Goal: Task Accomplishment & Management: Use online tool/utility

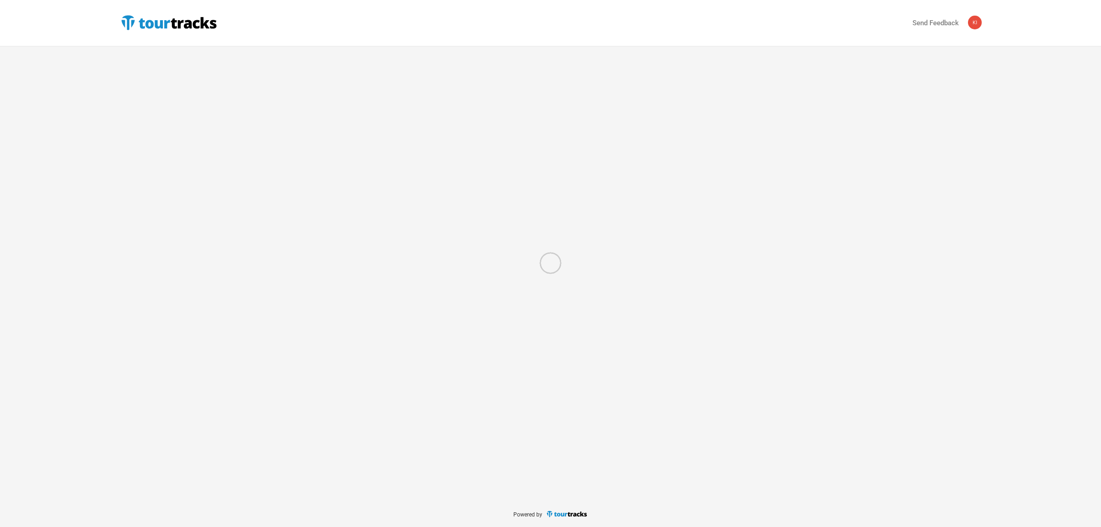
click at [160, 22] on div at bounding box center [550, 263] width 1101 height 527
click at [129, 60] on div at bounding box center [550, 263] width 1101 height 527
select select "Total Days"
select select "USD"
select select "Total Days"
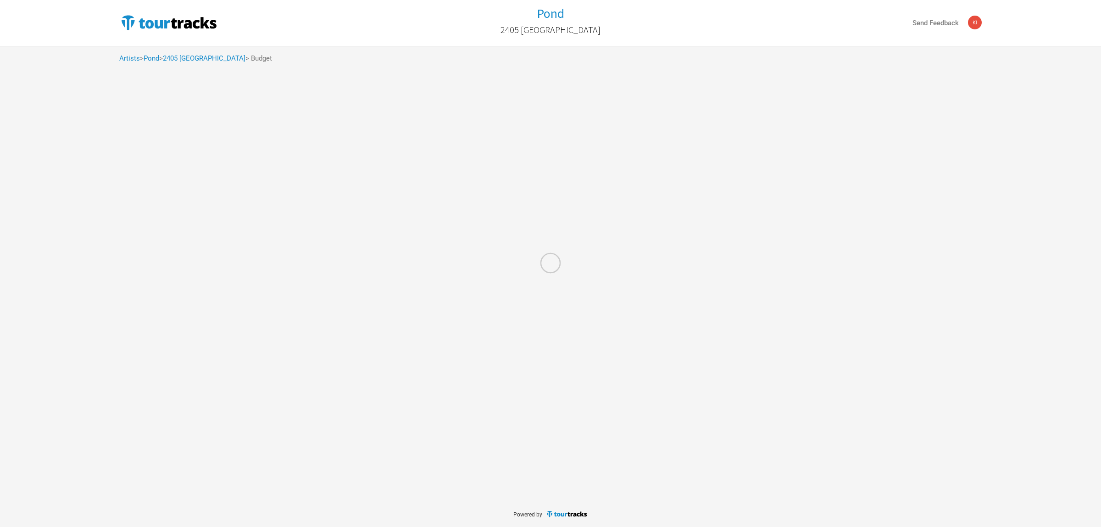
select select "USD"
select select "Total Days"
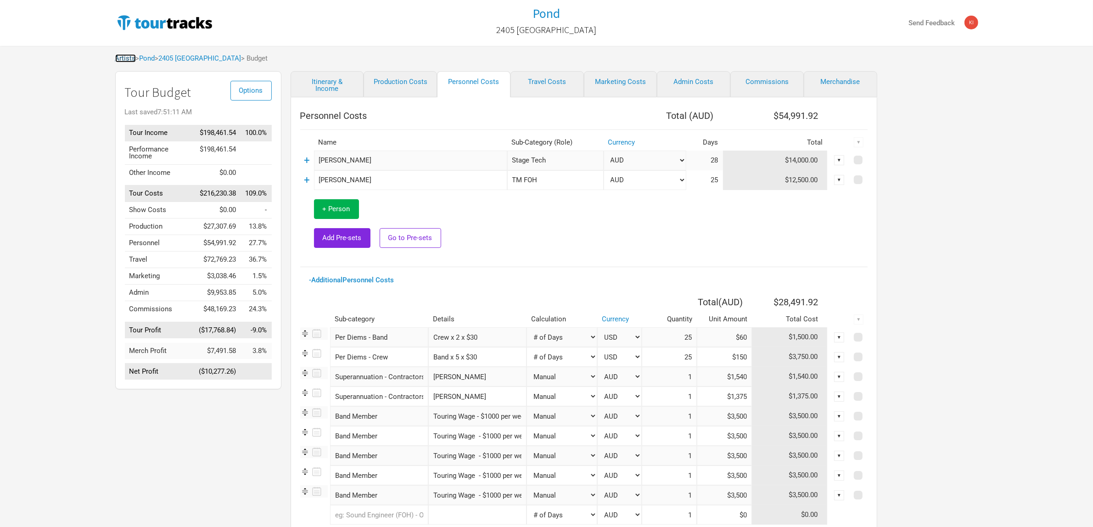
click at [125, 61] on link "Artists" at bounding box center [125, 58] width 21 height 8
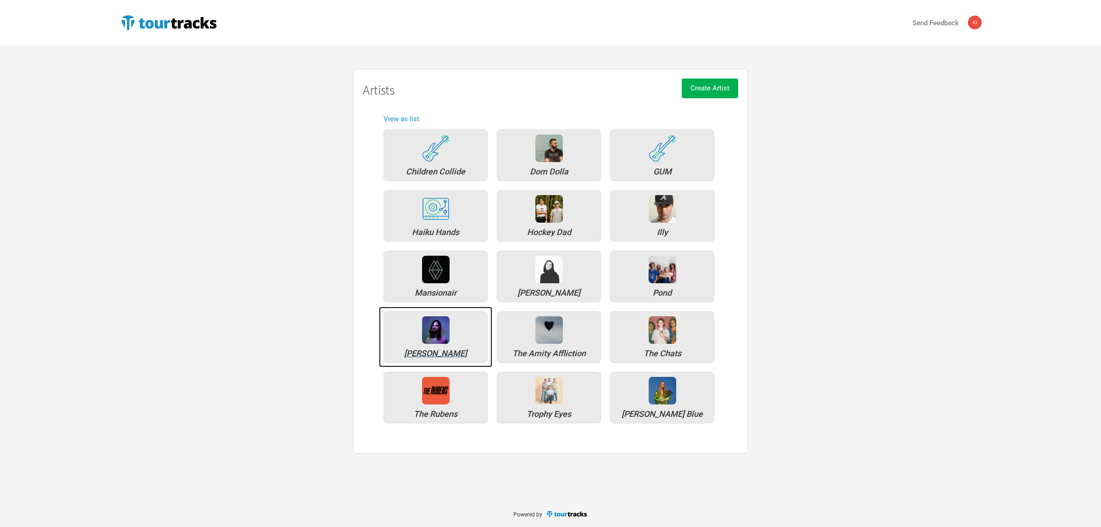
click at [446, 327] on img at bounding box center [436, 330] width 28 height 28
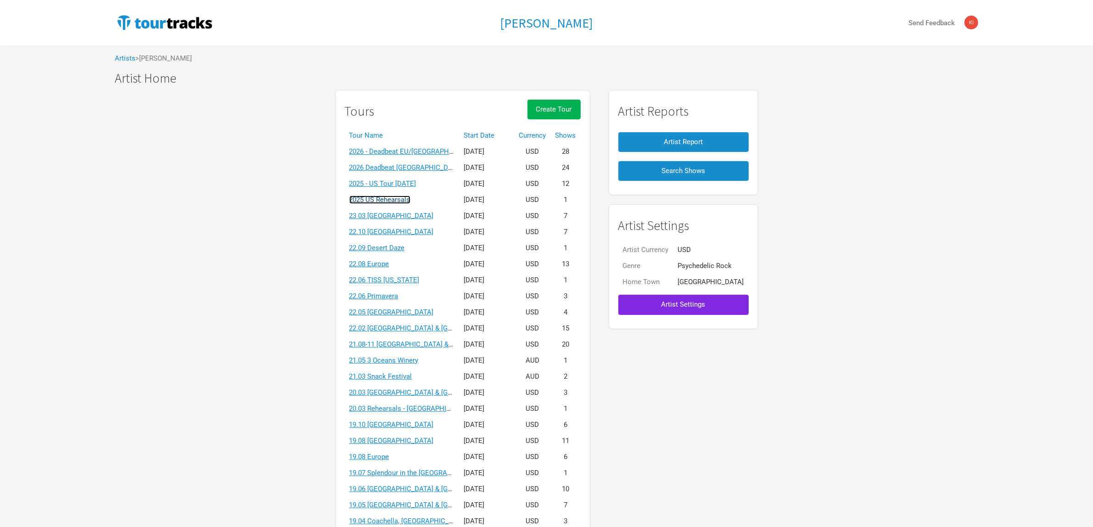
click at [410, 197] on link "2025 US Rehearsals" at bounding box center [379, 200] width 61 height 8
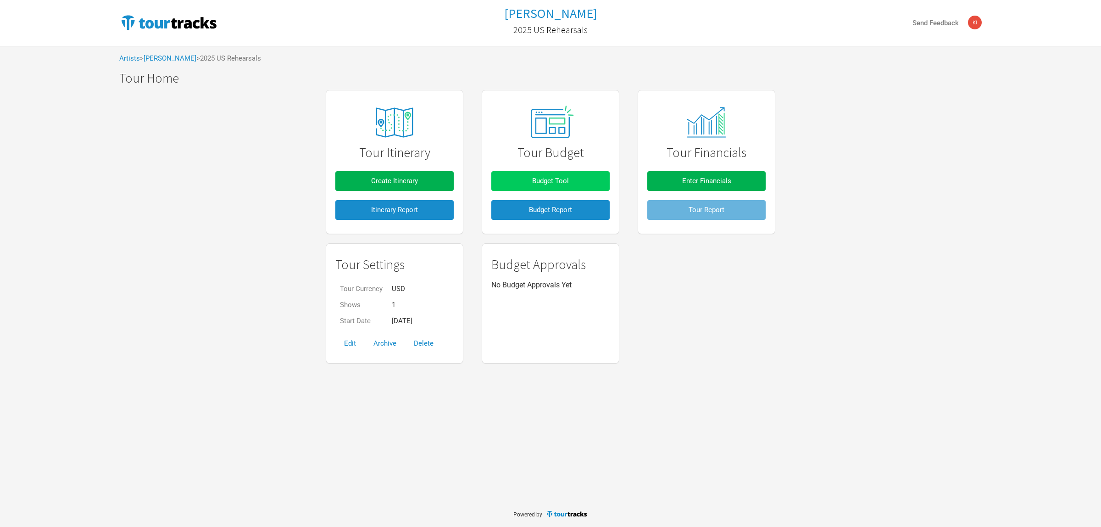
click at [545, 177] on span "Budget Tool" at bounding box center [550, 181] width 37 height 8
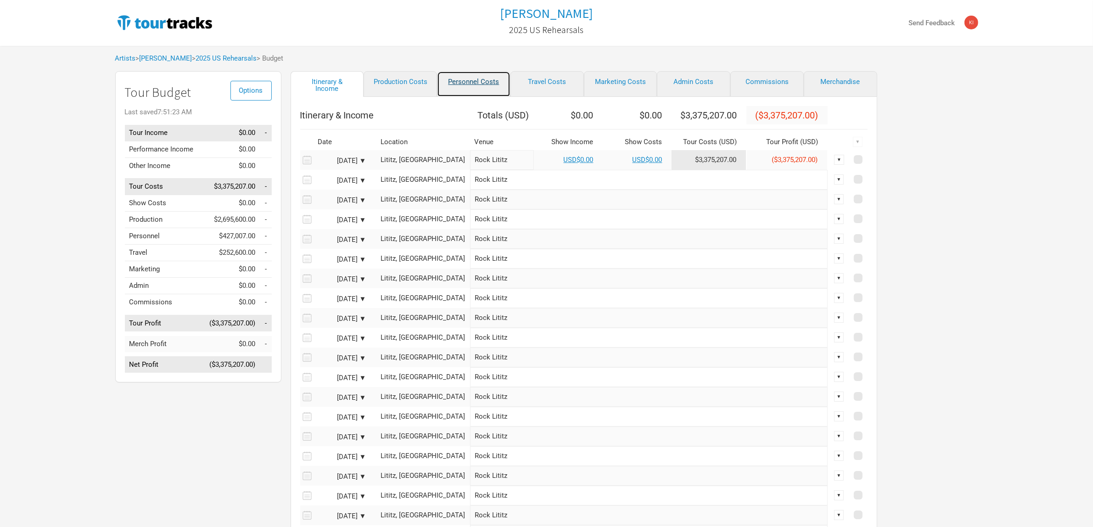
click at [467, 83] on link "Personnel Costs" at bounding box center [473, 84] width 73 height 26
select select "Total Days"
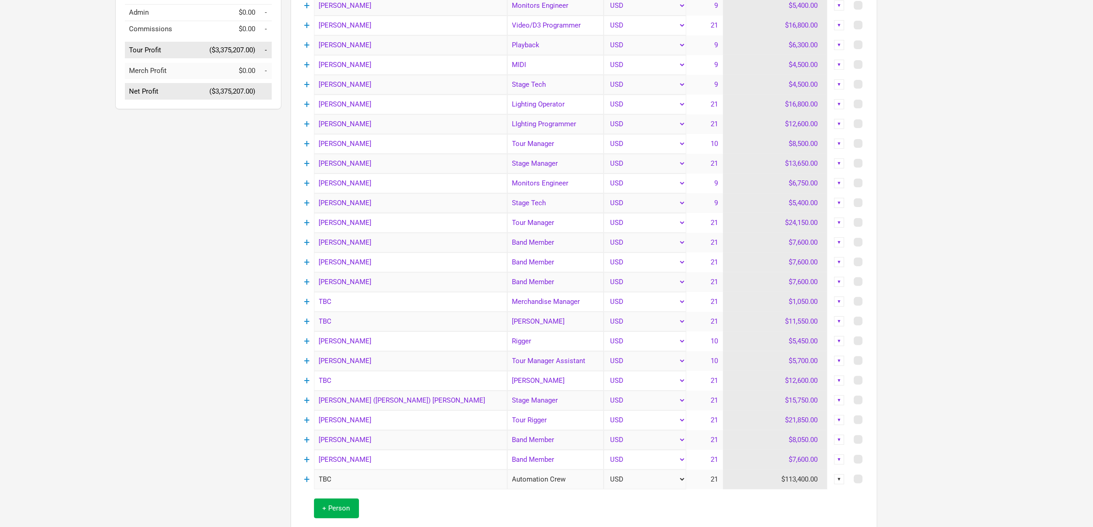
scroll to position [402, 0]
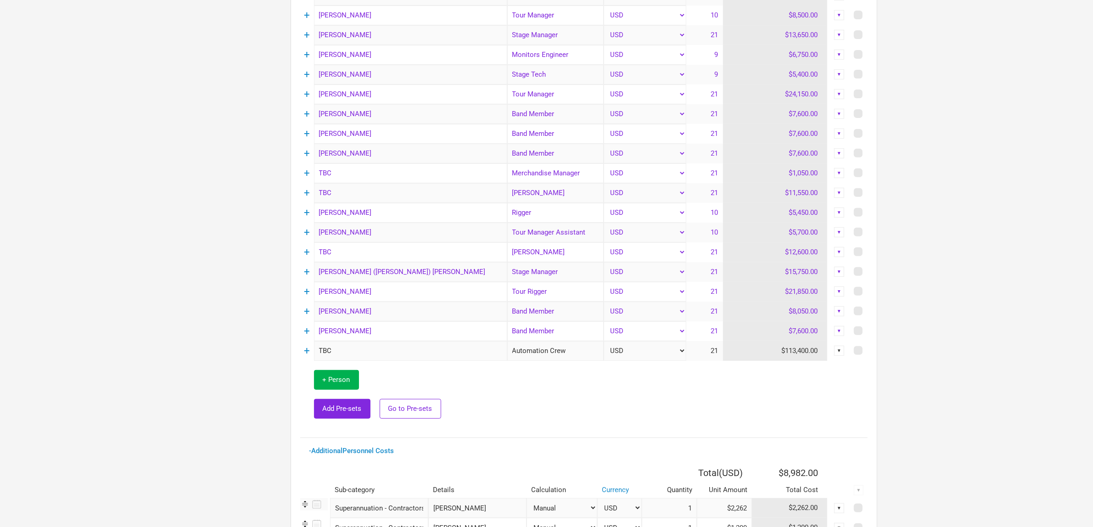
click at [236, 143] on div "Options Tour Budget Last saved 7:51:26 AM Tour Income $0.00 - Performance Incom…" at bounding box center [193, 189] width 175 height 1039
